Goal: Information Seeking & Learning: Learn about a topic

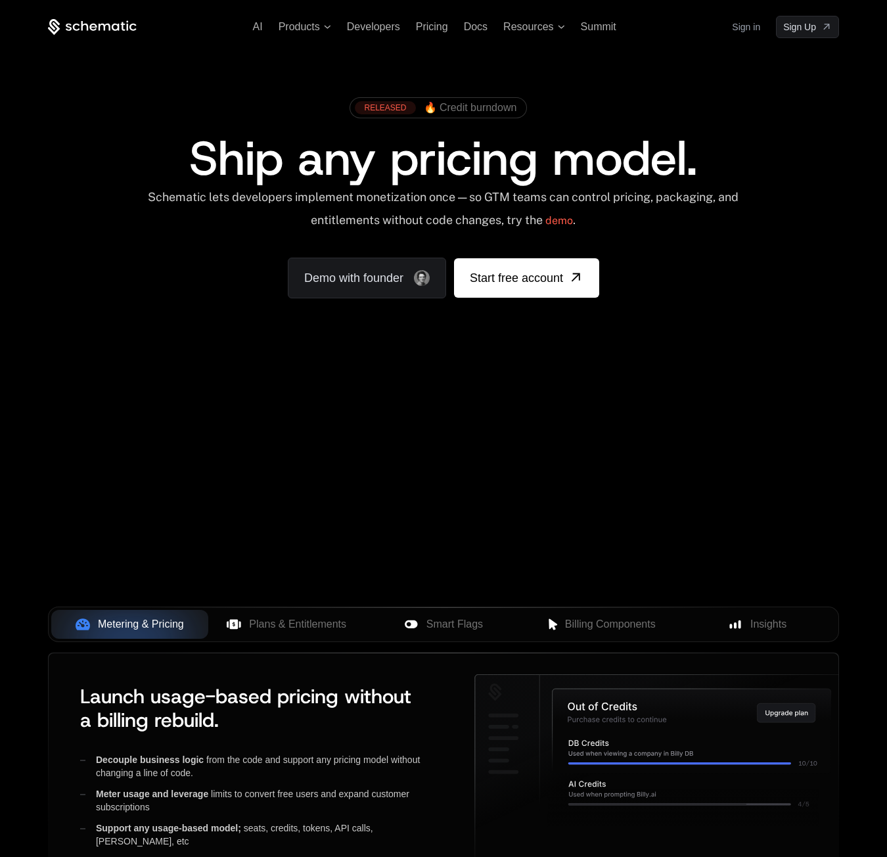
scroll to position [263, 0]
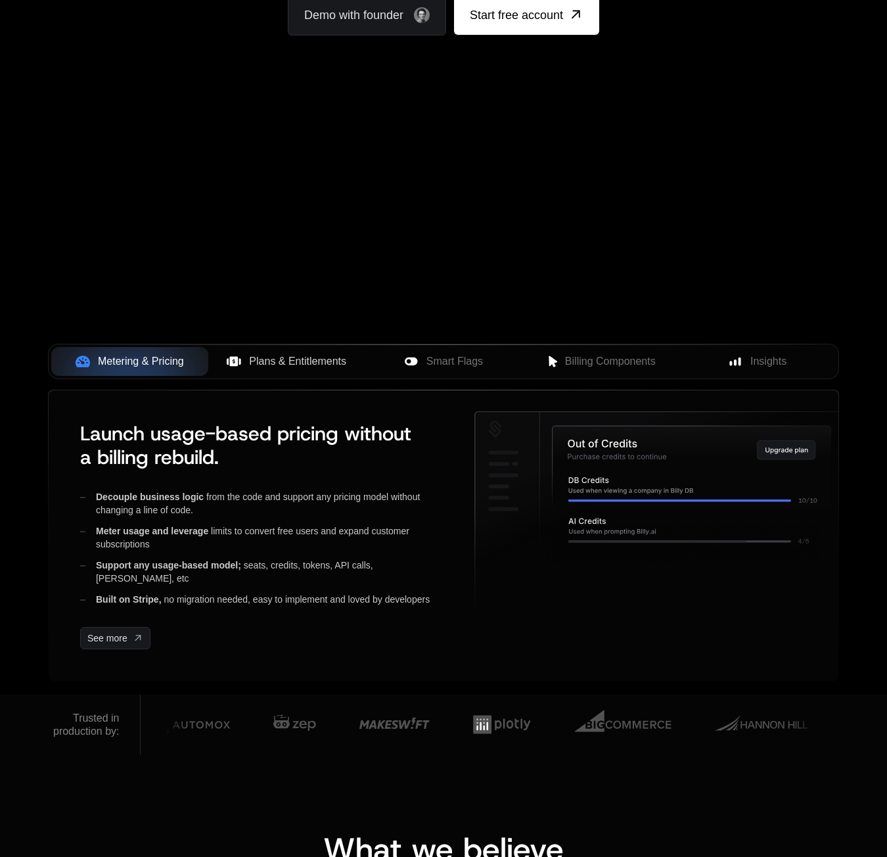
click at [317, 366] on span "Plans & Entitlements" at bounding box center [297, 362] width 97 height 16
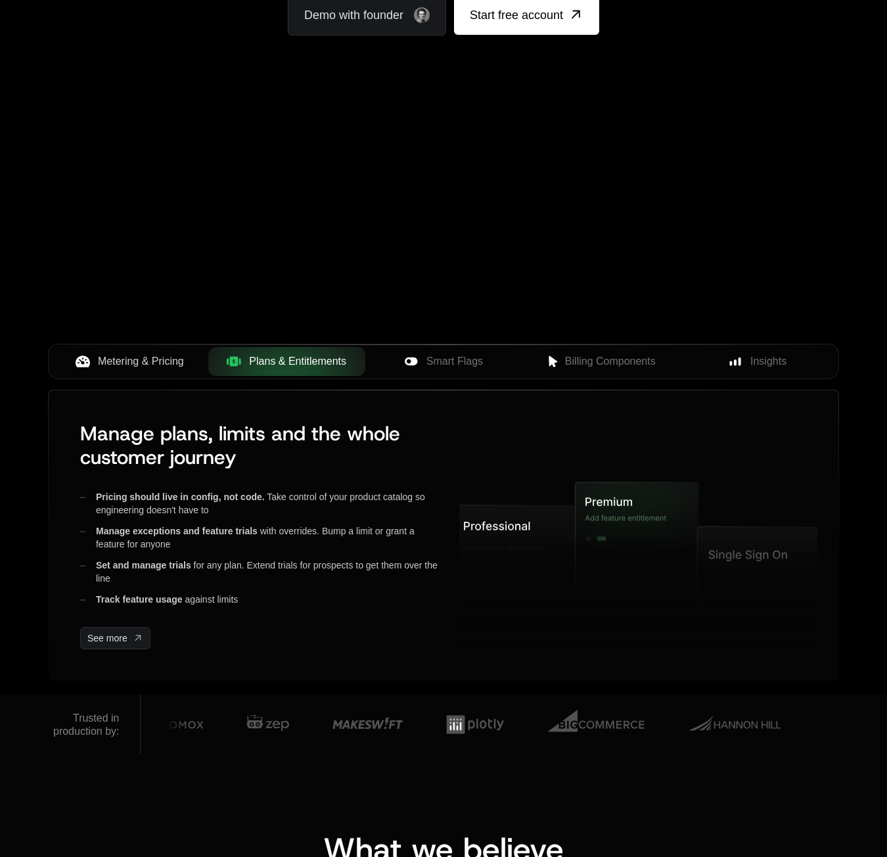
click at [156, 364] on span "Metering & Pricing" at bounding box center [141, 362] width 86 height 16
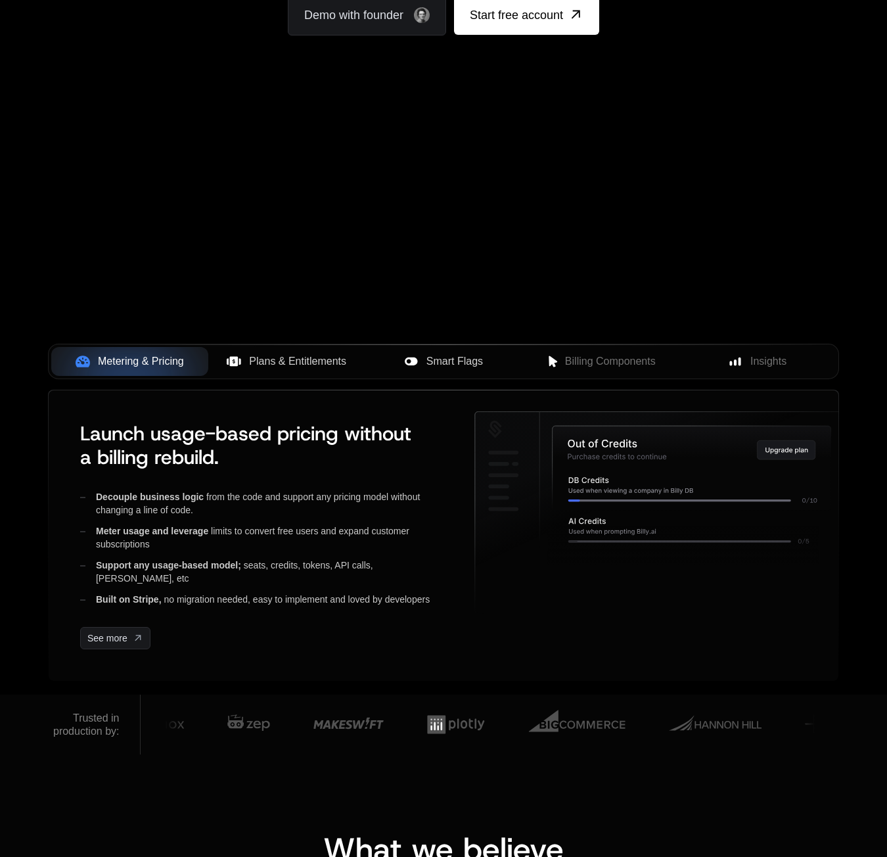
click at [451, 363] on span "Smart Flags" at bounding box center [455, 362] width 57 height 16
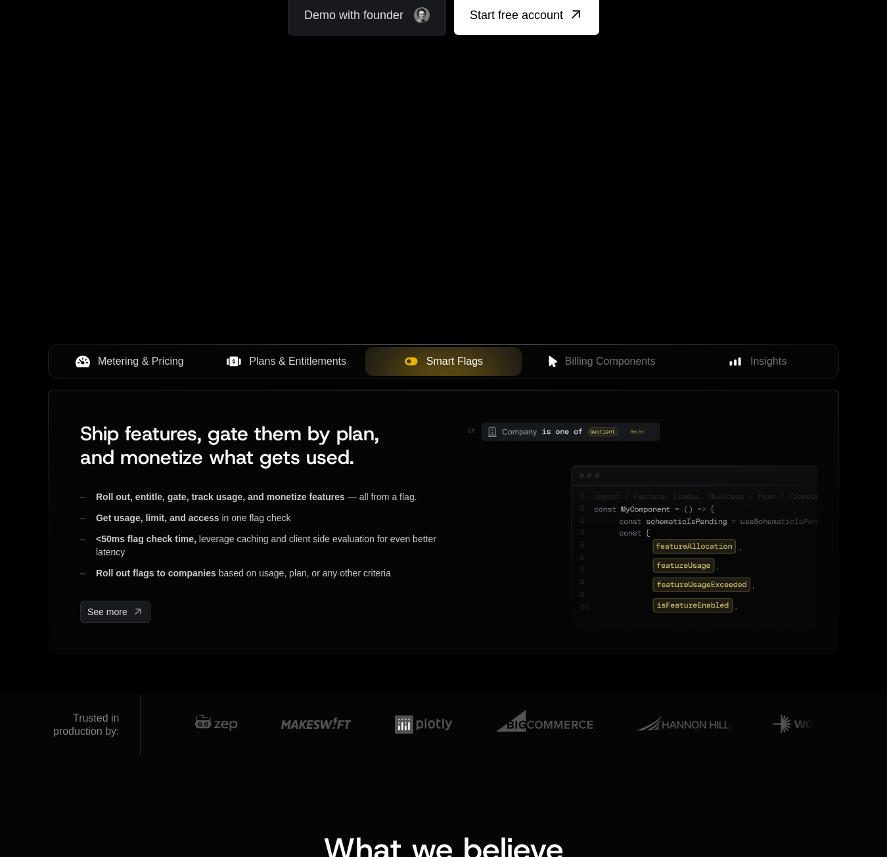
click at [183, 363] on span "Metering & Pricing" at bounding box center [141, 362] width 86 height 16
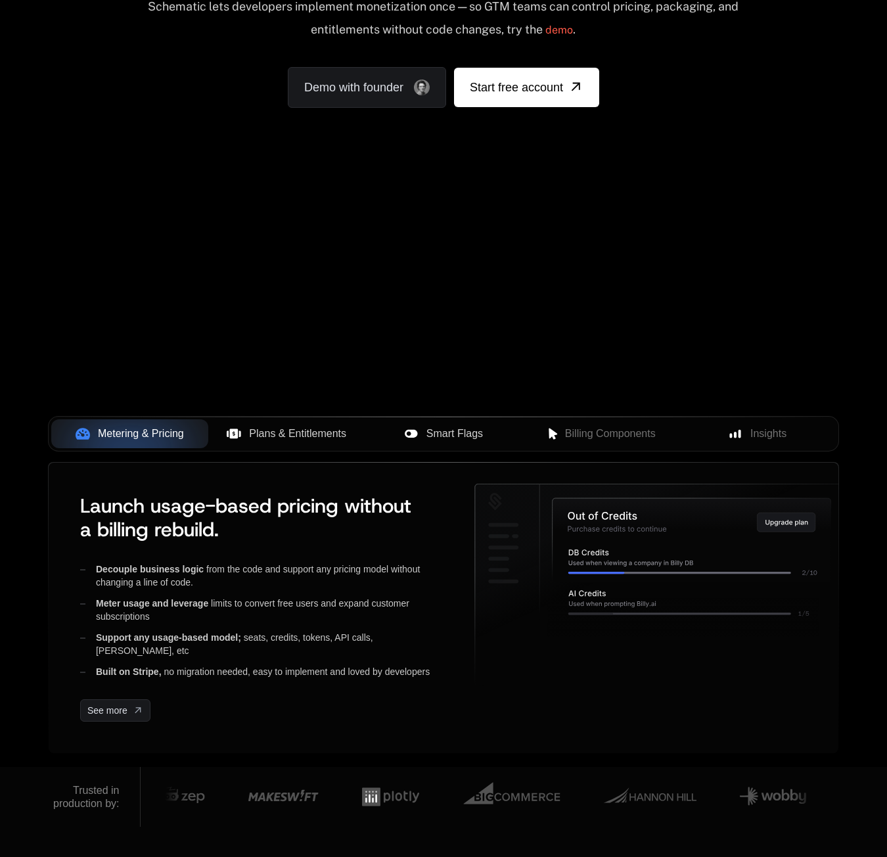
scroll to position [66, 0]
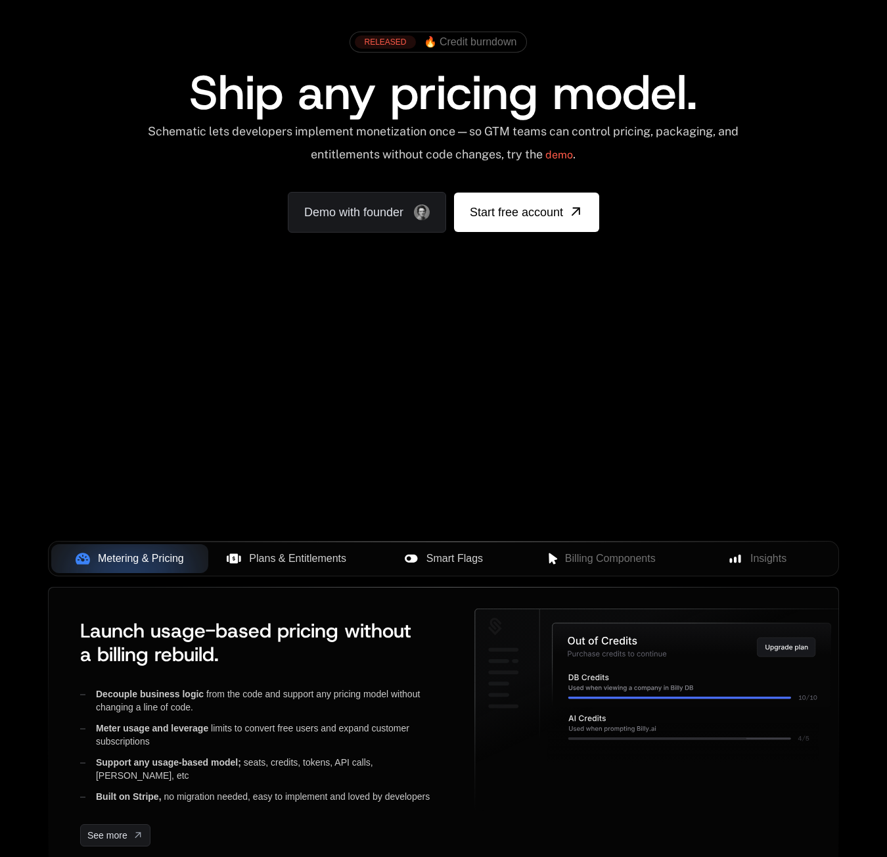
click at [306, 561] on span "Plans & Entitlements" at bounding box center [297, 559] width 97 height 16
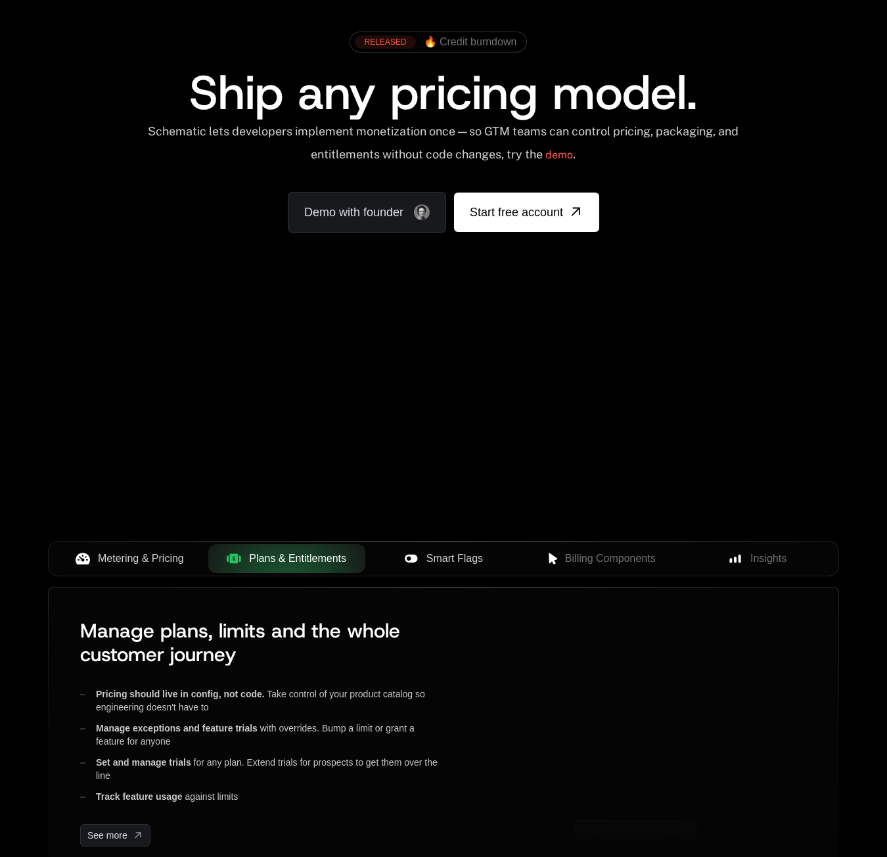
click at [427, 551] on span "Smart Flags" at bounding box center [455, 559] width 57 height 16
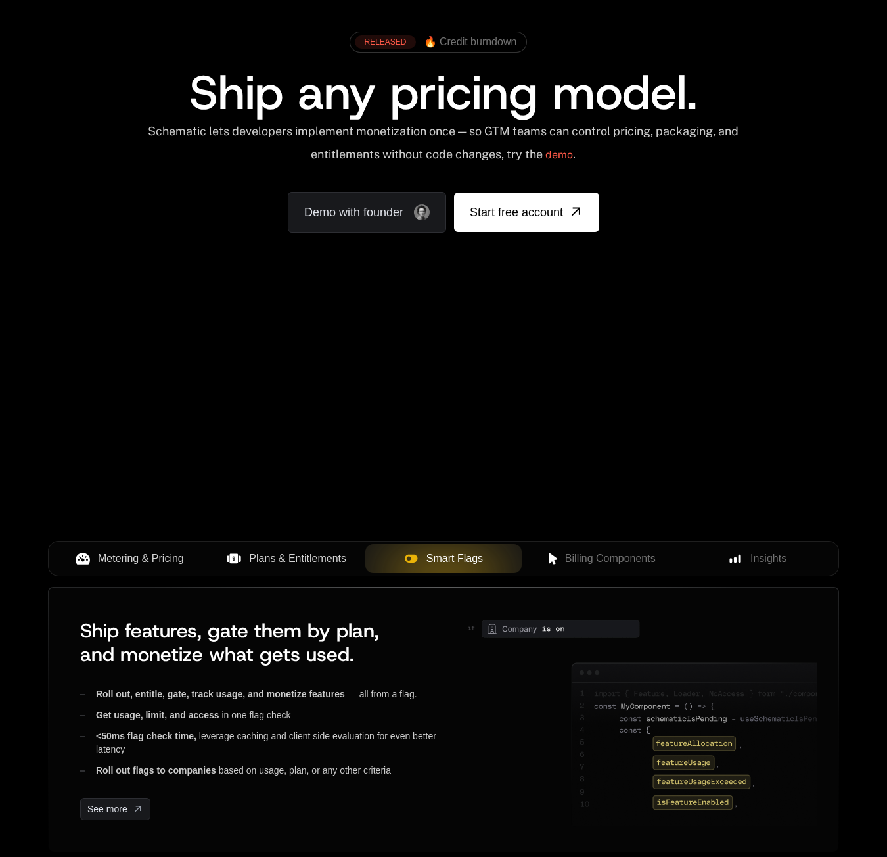
click at [137, 557] on span "Metering & Pricing" at bounding box center [141, 559] width 86 height 16
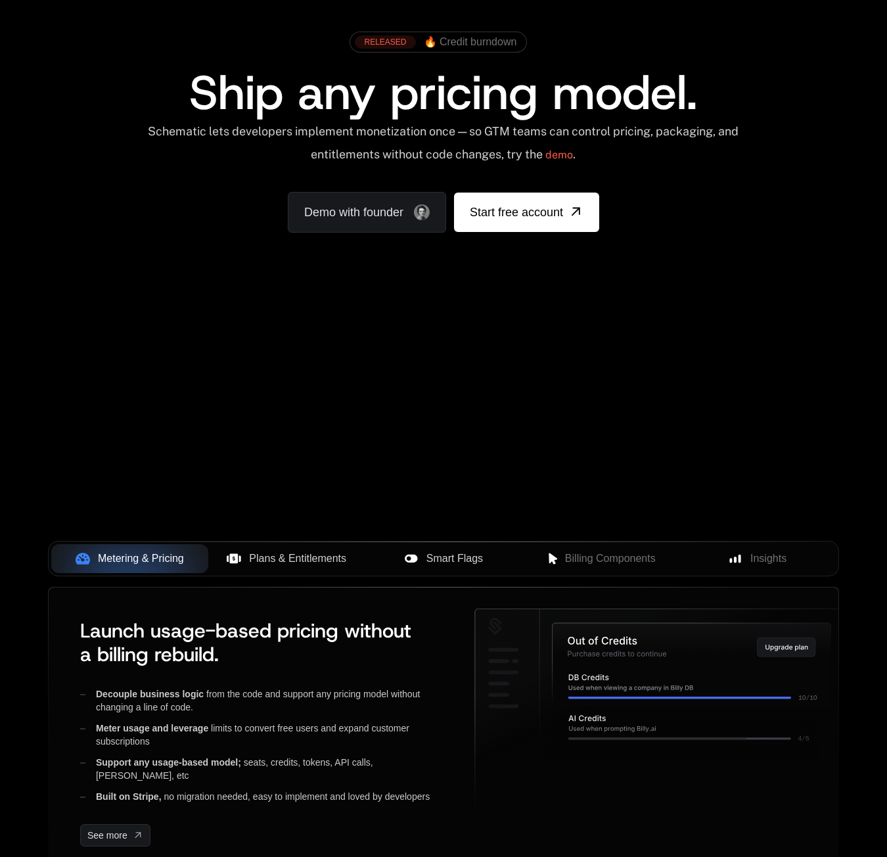
click at [748, 542] on div "Metering & Pricing Plans & Entitlements Smart Flags Billing Components Insights" at bounding box center [443, 558] width 791 height 35
click at [756, 557] on span "Insights" at bounding box center [769, 559] width 36 height 16
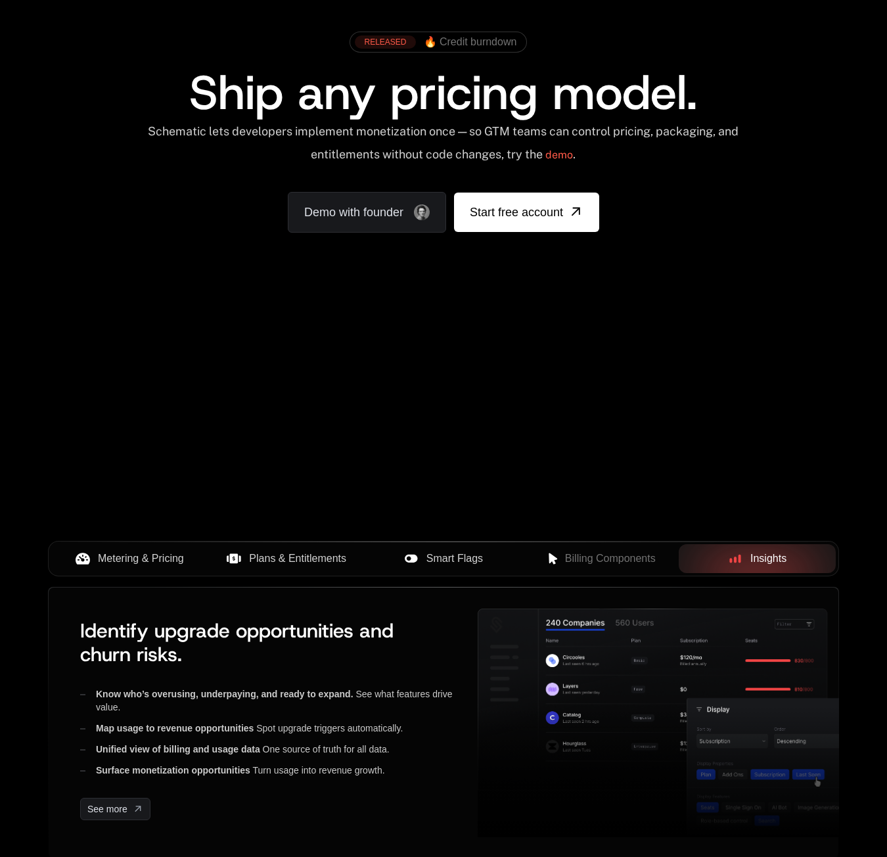
click at [142, 559] on span "Metering & Pricing" at bounding box center [141, 559] width 86 height 16
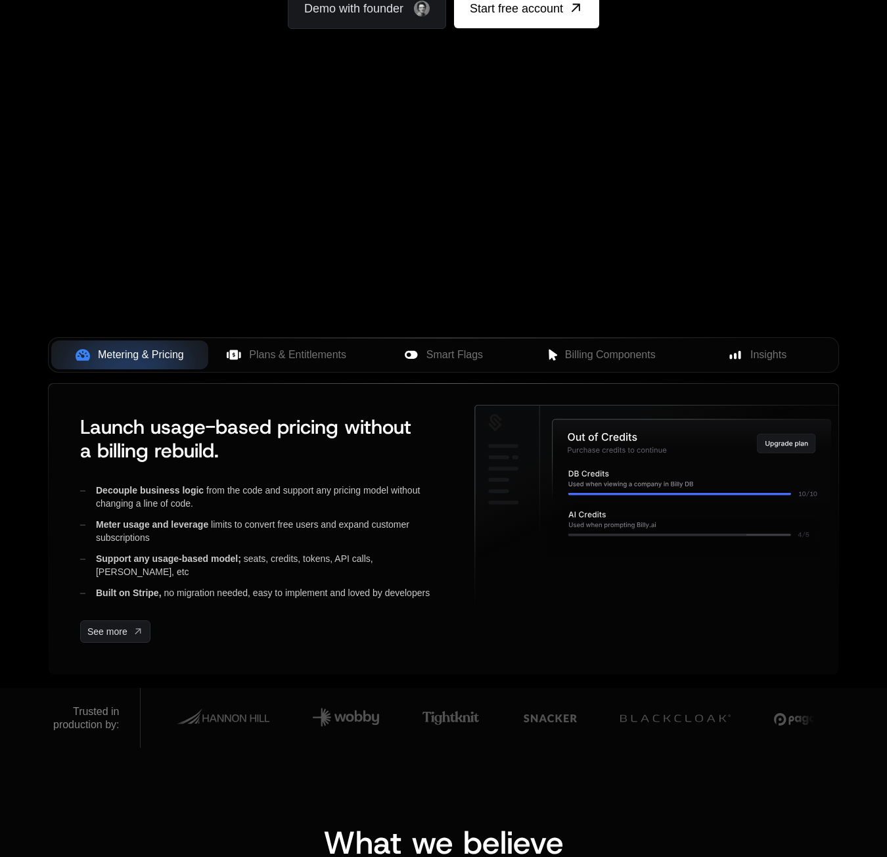
scroll to position [66, 0]
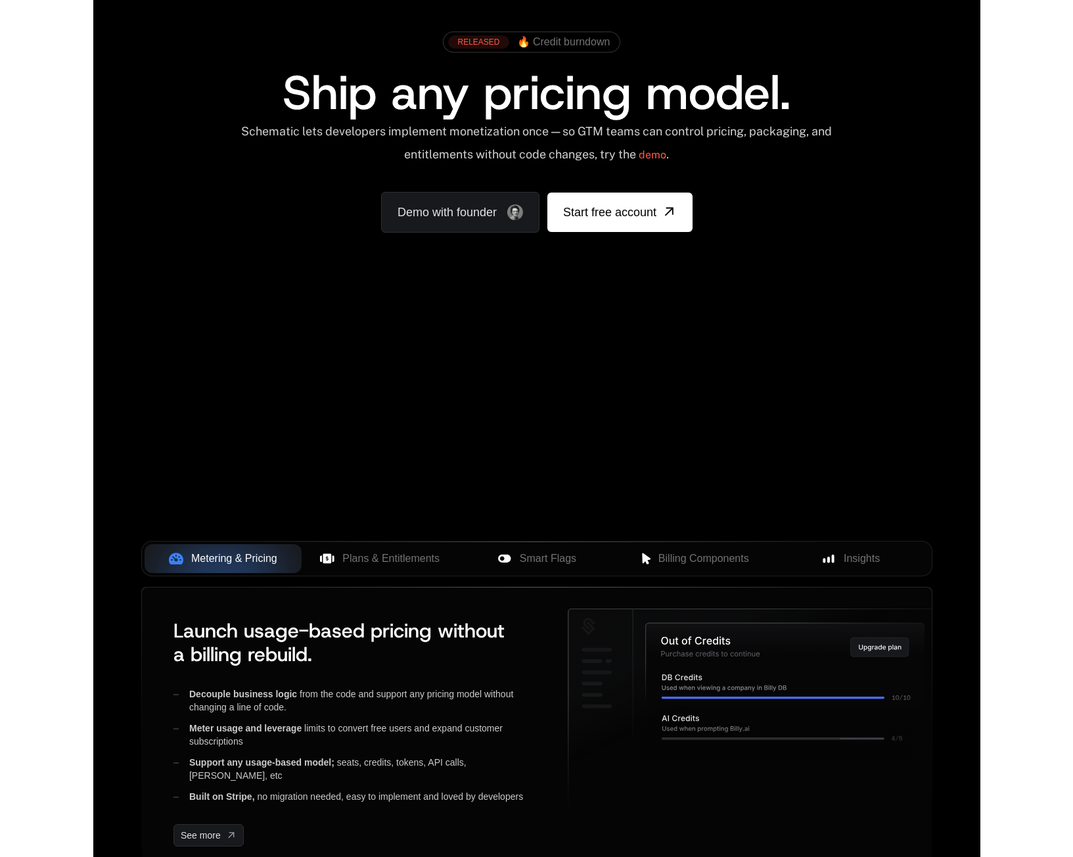
scroll to position [66, 0]
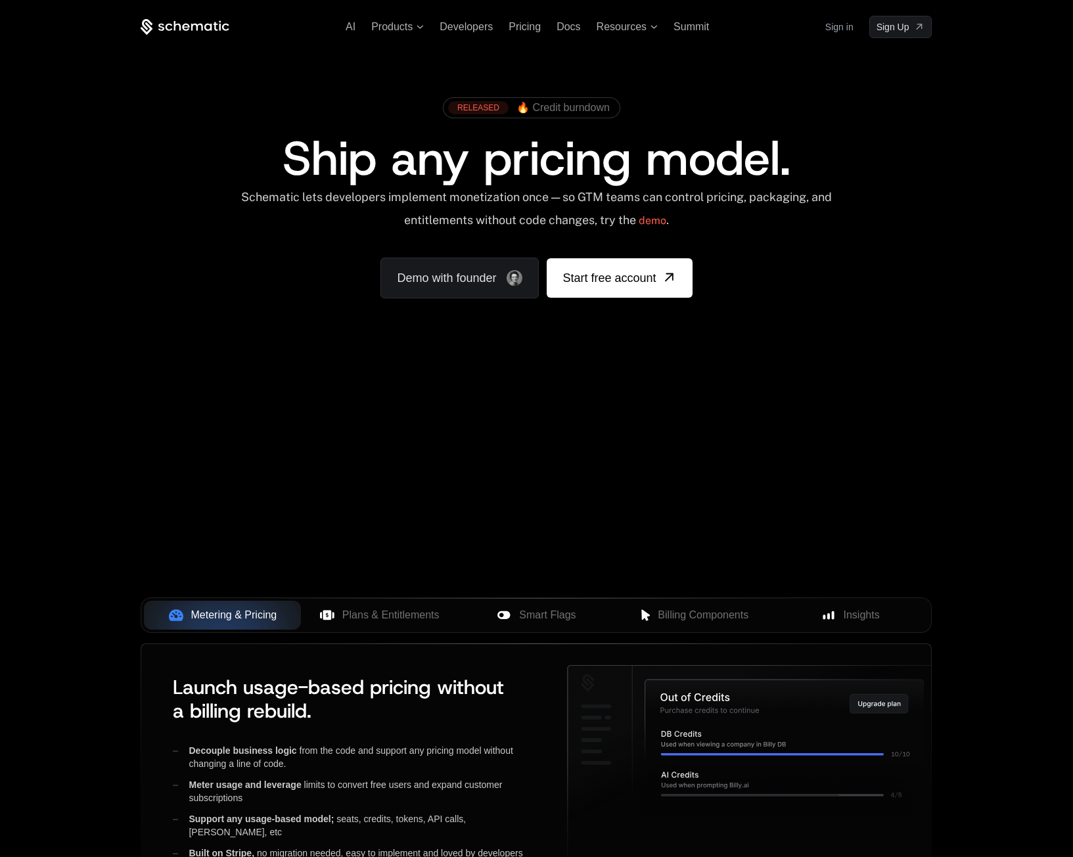
click at [806, 276] on div "RELEASED 🔥 Credit burndown Ship any pricing model. Schematic lets developers im…" at bounding box center [536, 195] width 791 height 208
click at [298, 234] on div "Schematic lets developers implement monetization once — so GTM teams can contro…" at bounding box center [536, 213] width 593 height 47
click at [290, 78] on div "RELEASED 🔥 Credit burndown Ship any pricing model. Schematic lets developers im…" at bounding box center [536, 194] width 854 height 313
